Goal: Task Accomplishment & Management: Use online tool/utility

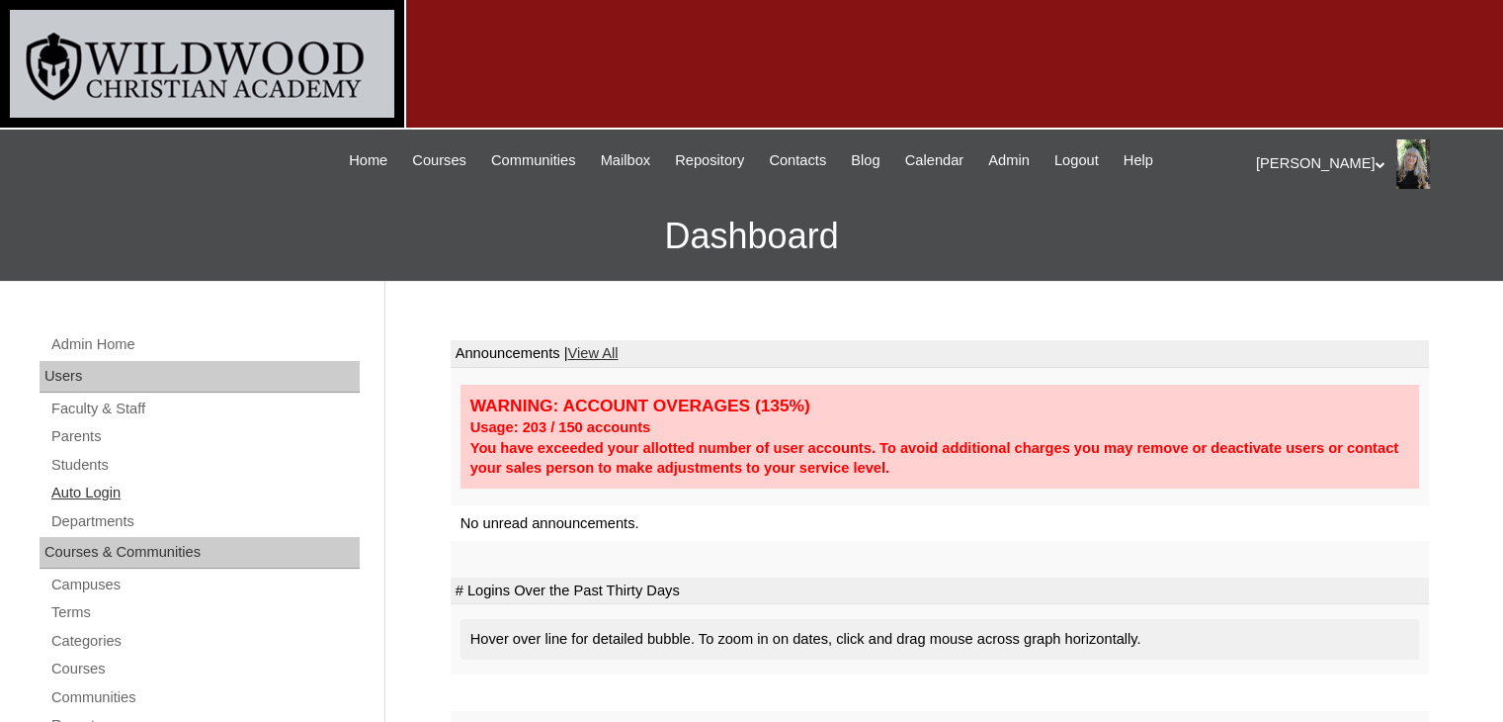
click at [73, 489] on link "Auto Login" at bounding box center [204, 492] width 310 height 25
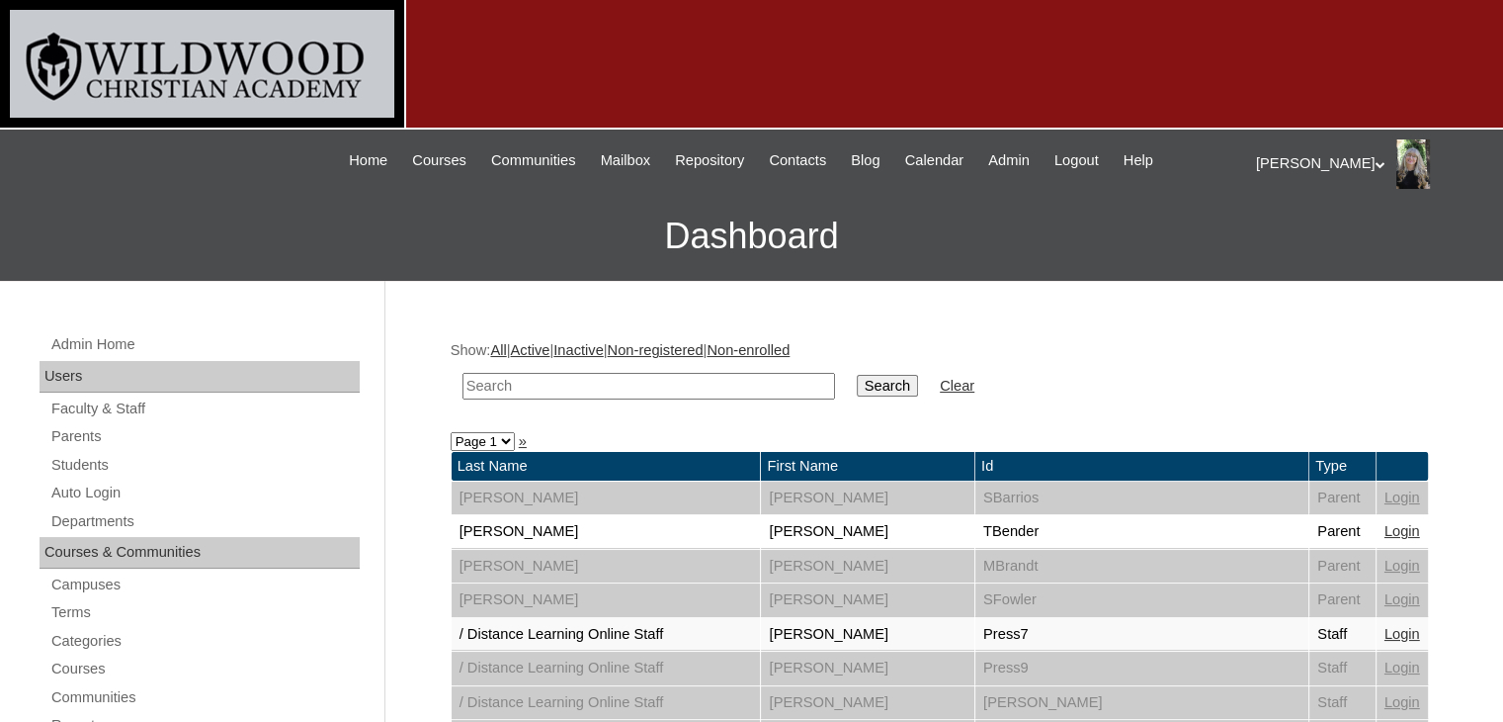
click at [522, 390] on input "text" at bounding box center [649, 386] width 373 height 27
type input "[PERSON_NAME]"
click at [857, 375] on input "Search" at bounding box center [887, 386] width 61 height 22
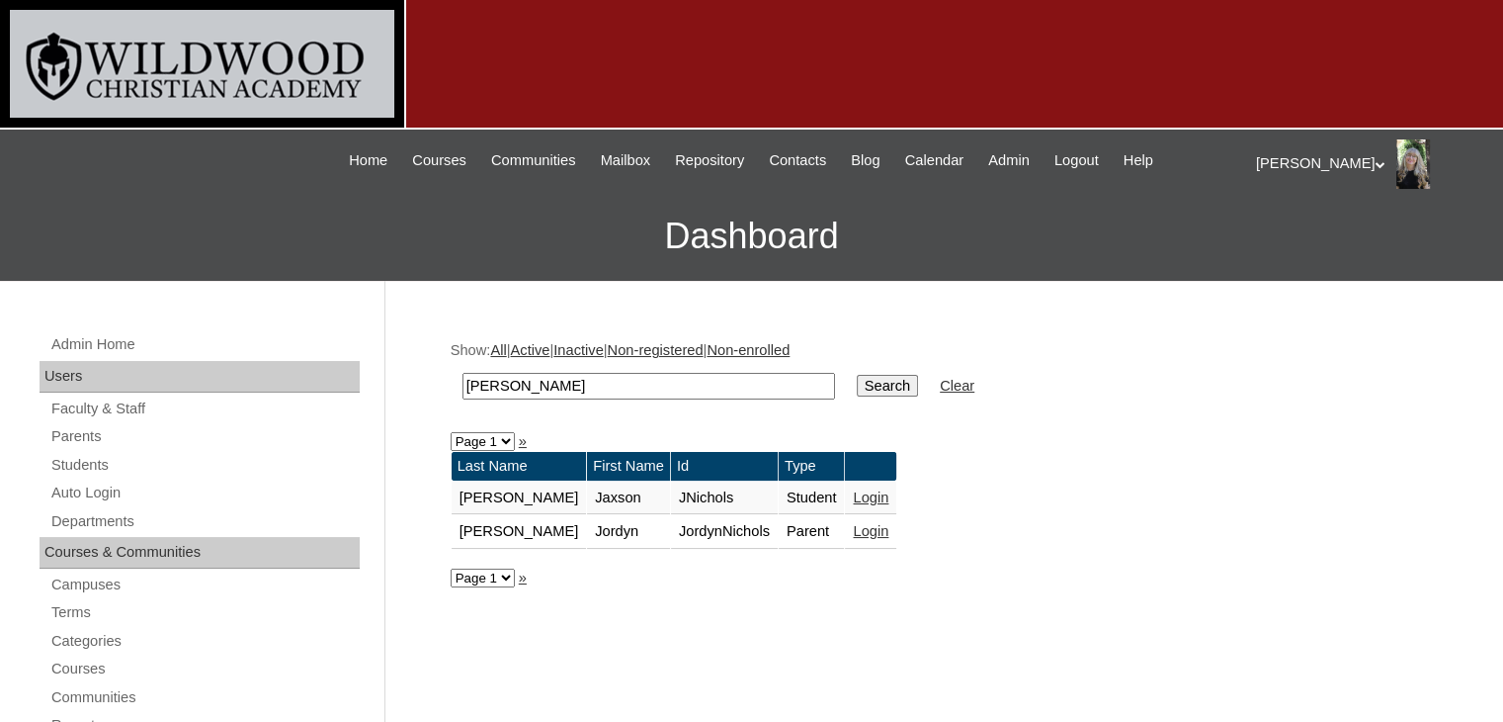
click at [853, 527] on link "Login" at bounding box center [871, 531] width 36 height 16
